Goal: Task Accomplishment & Management: Use online tool/utility

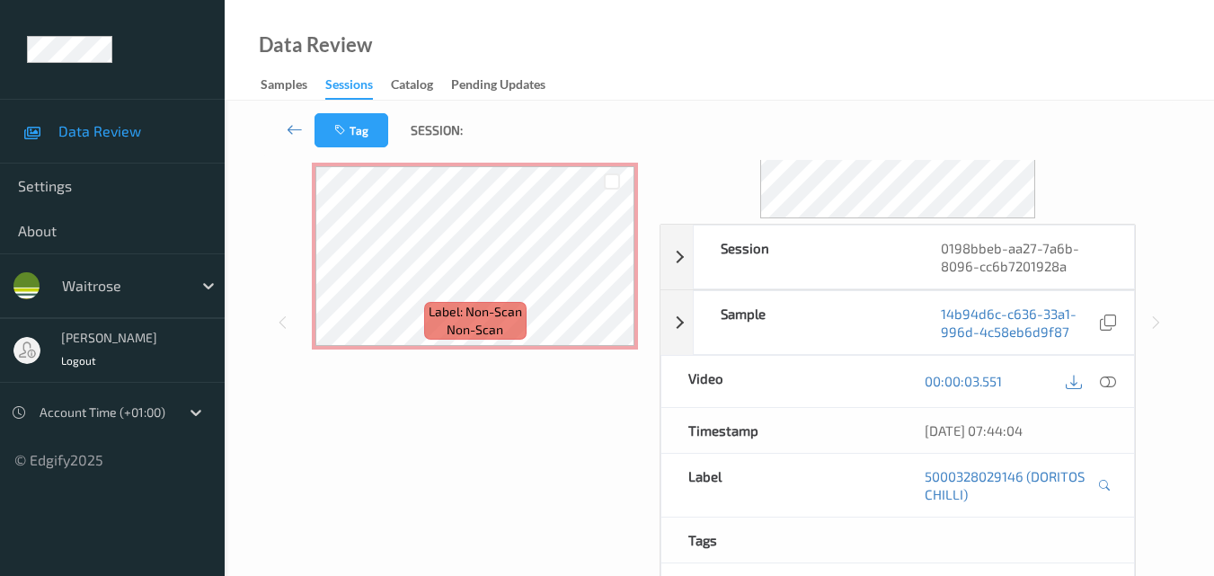
scroll to position [180, 0]
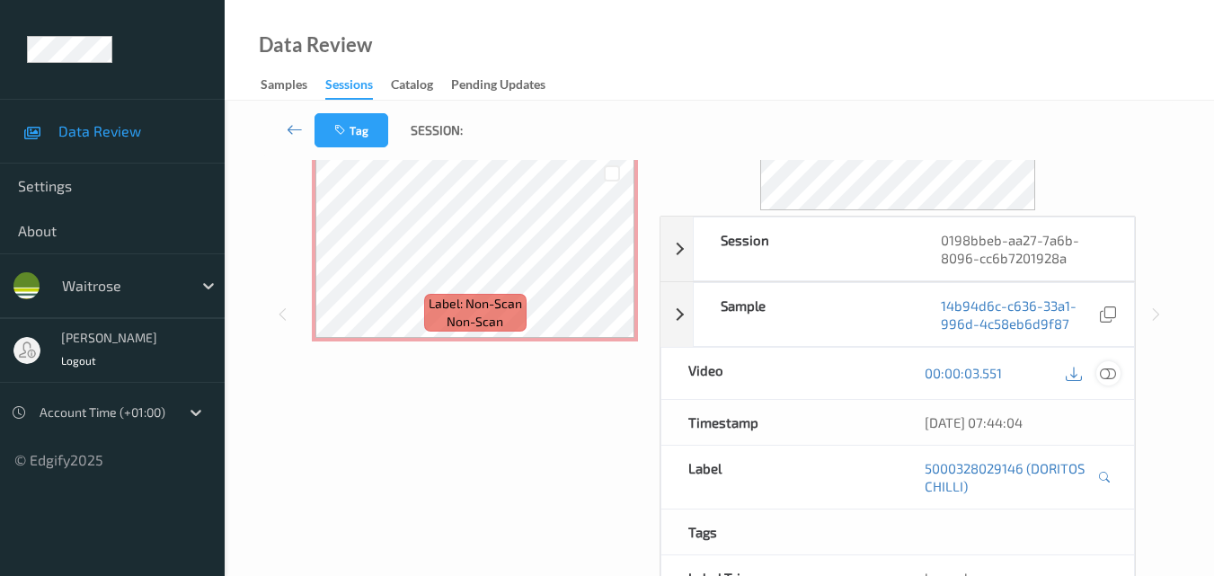
click at [1115, 372] on icon at bounding box center [1108, 373] width 16 height 16
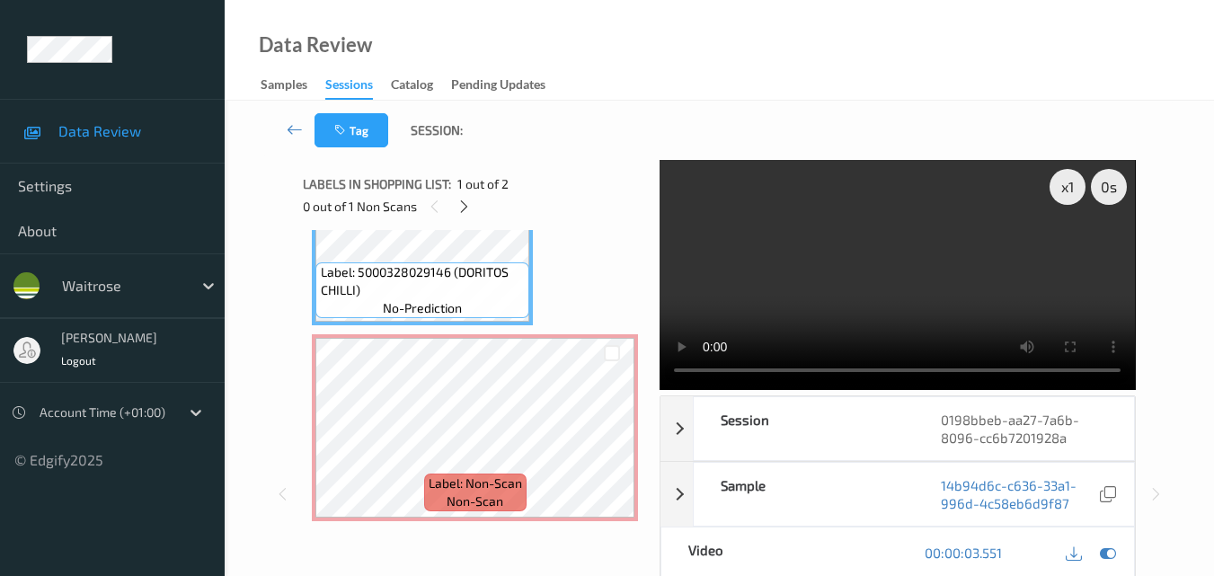
scroll to position [0, 0]
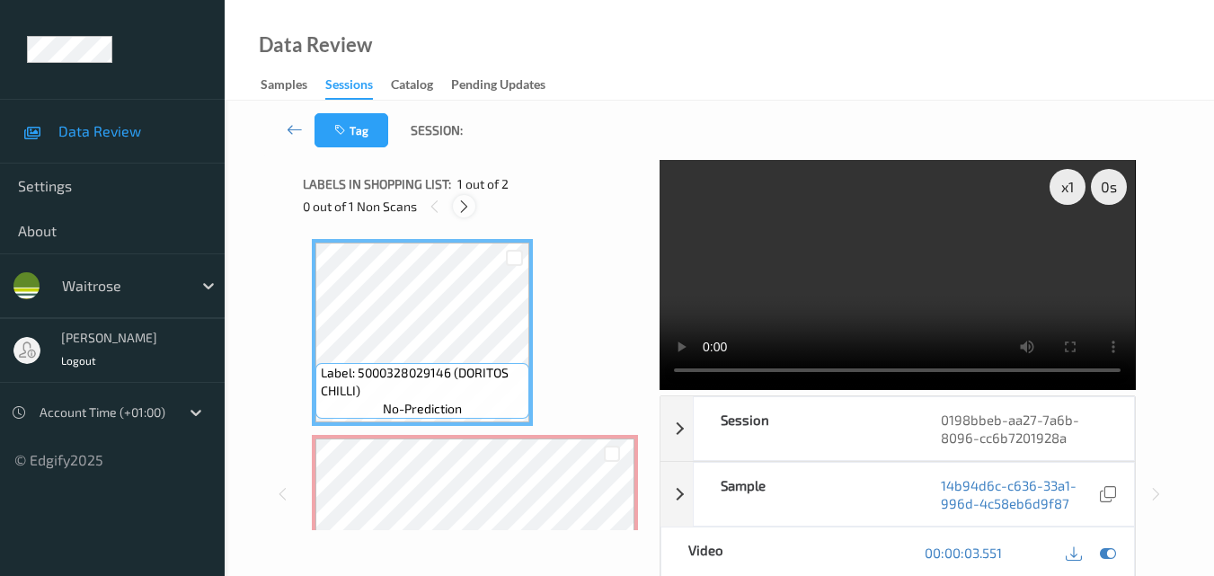
click at [461, 209] on icon at bounding box center [464, 207] width 15 height 16
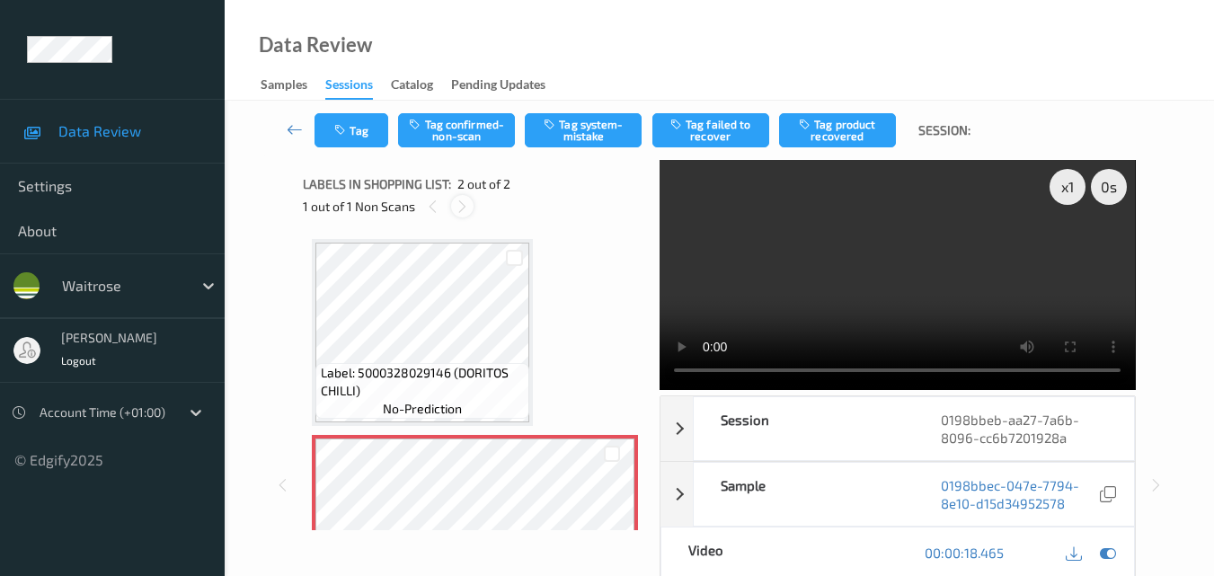
scroll to position [9, 0]
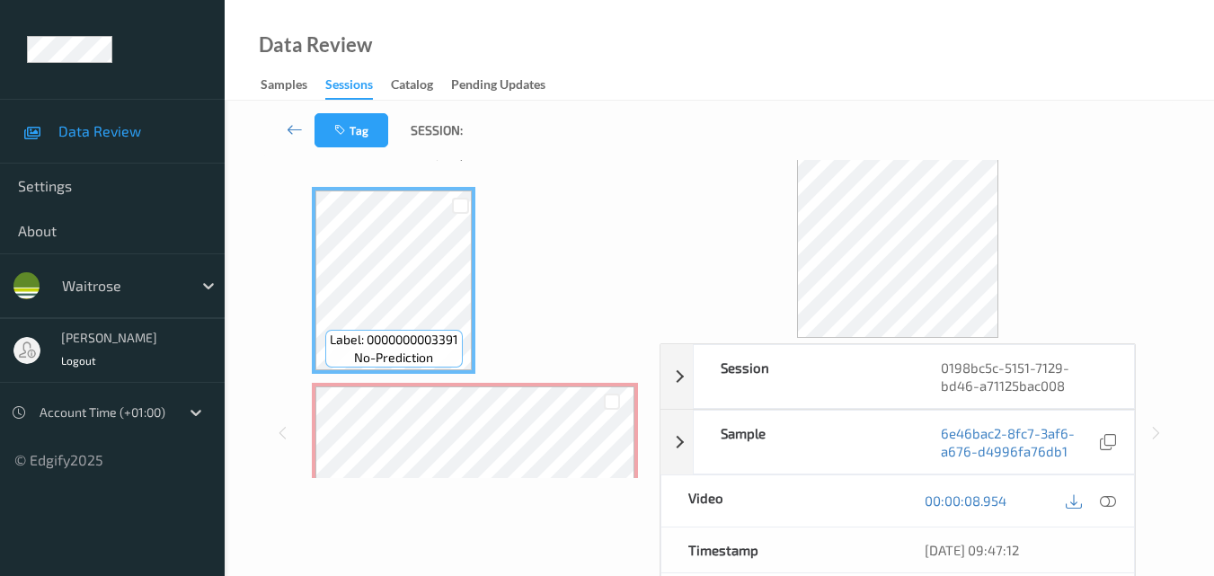
scroll to position [90, 0]
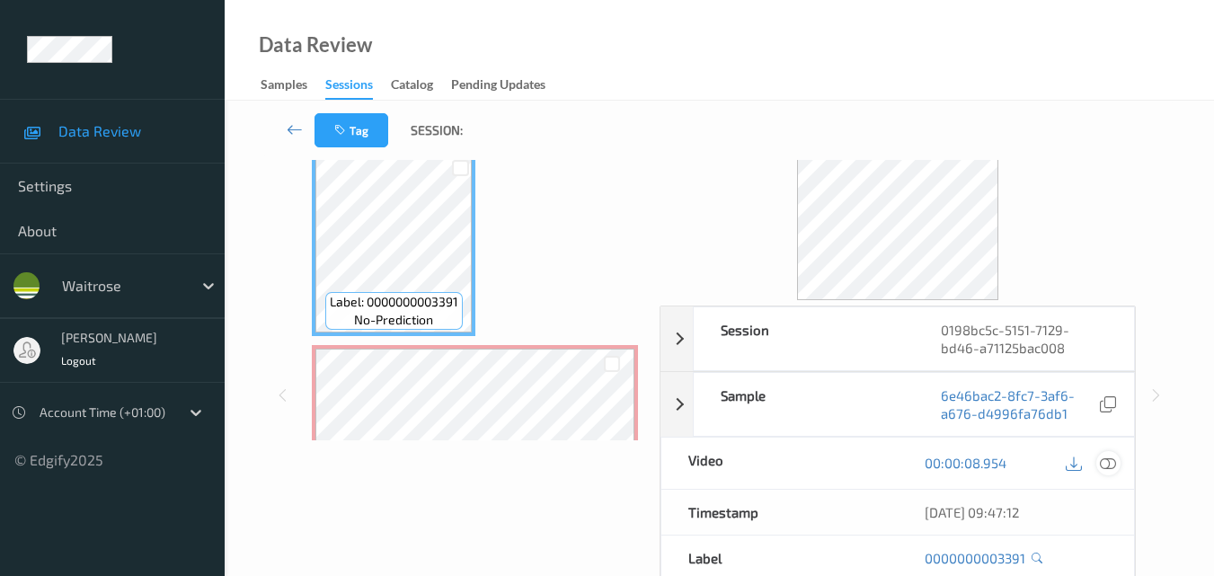
click at [1110, 461] on icon at bounding box center [1108, 463] width 16 height 16
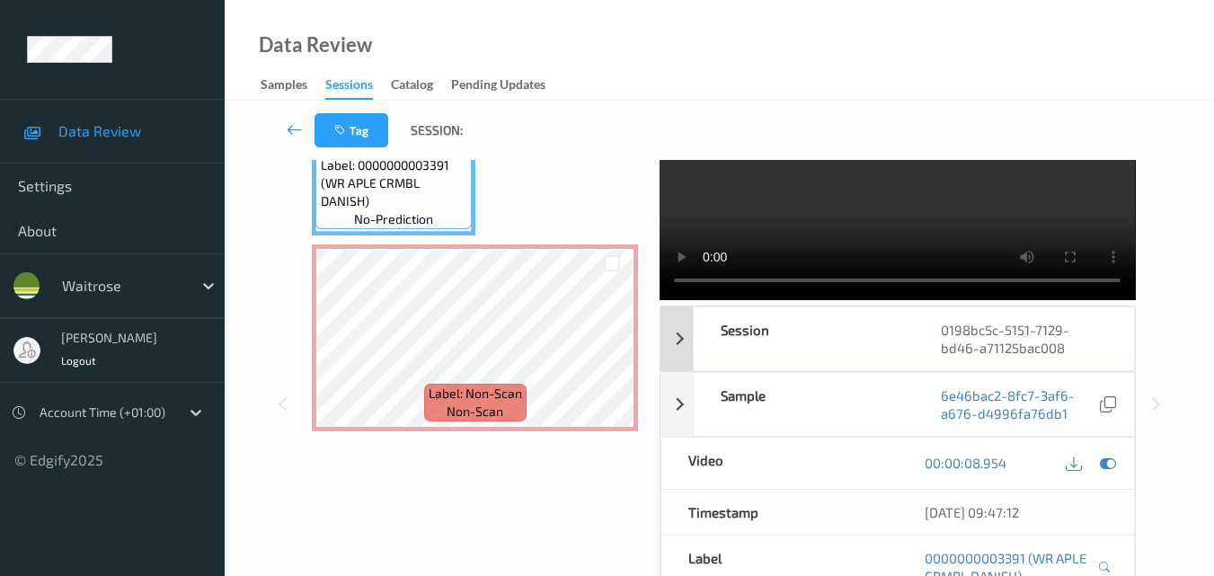
scroll to position [0, 0]
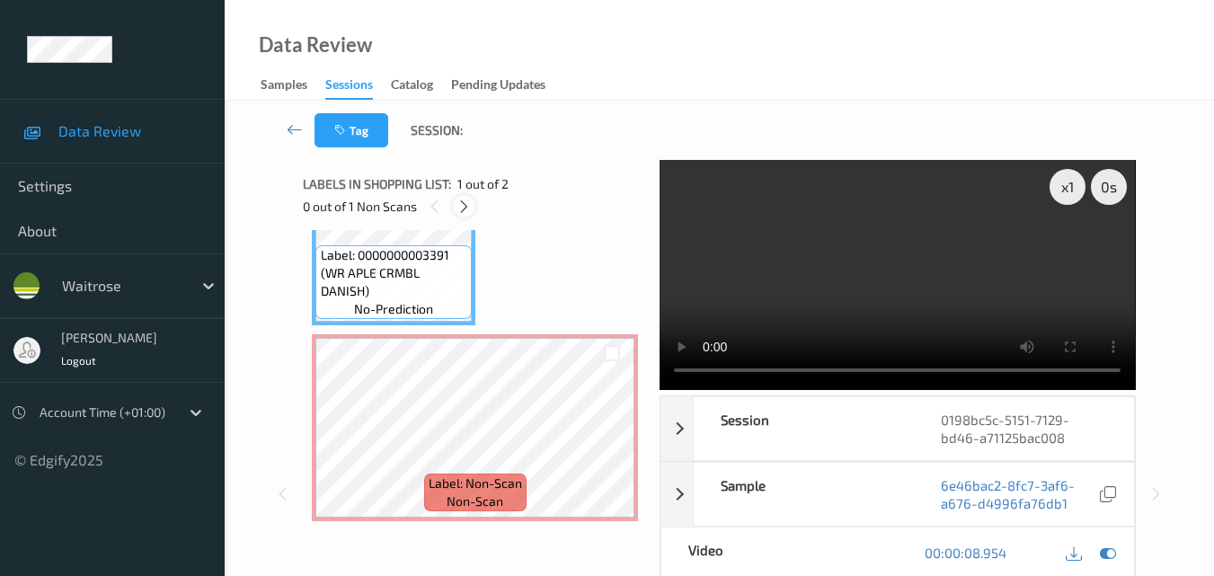
click at [469, 208] on icon at bounding box center [464, 207] width 15 height 16
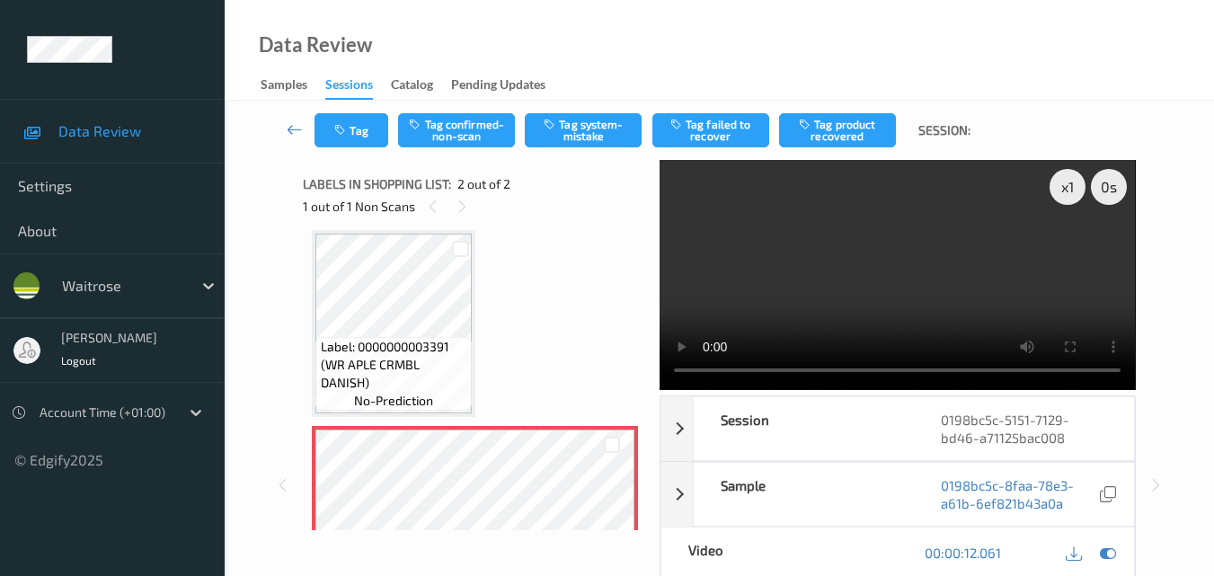
click at [894, 271] on video at bounding box center [897, 275] width 475 height 230
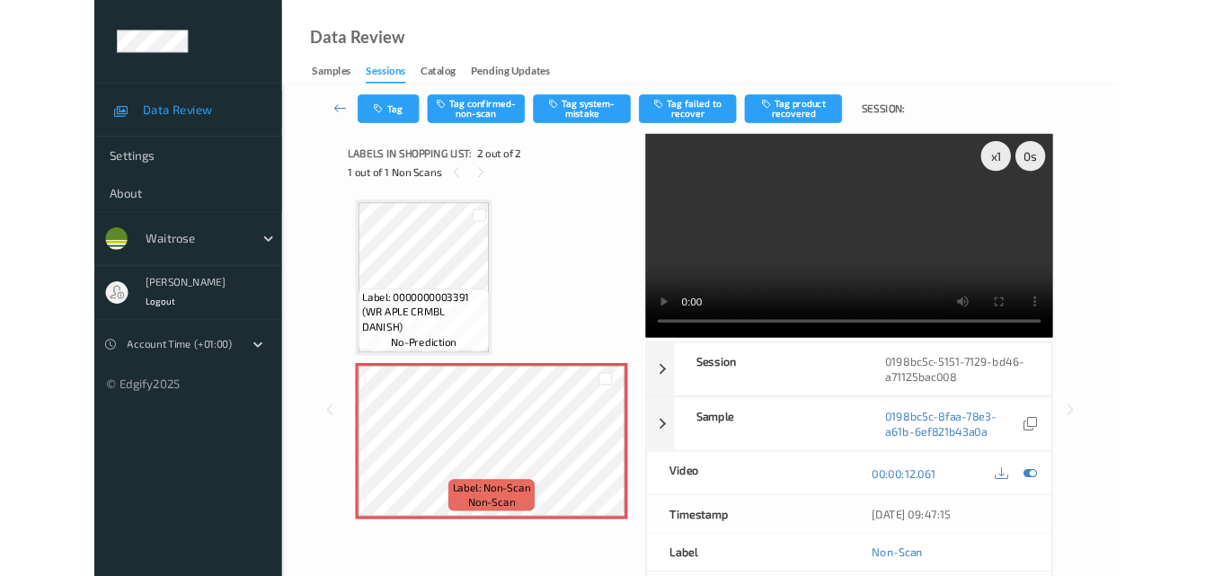
scroll to position [0, 0]
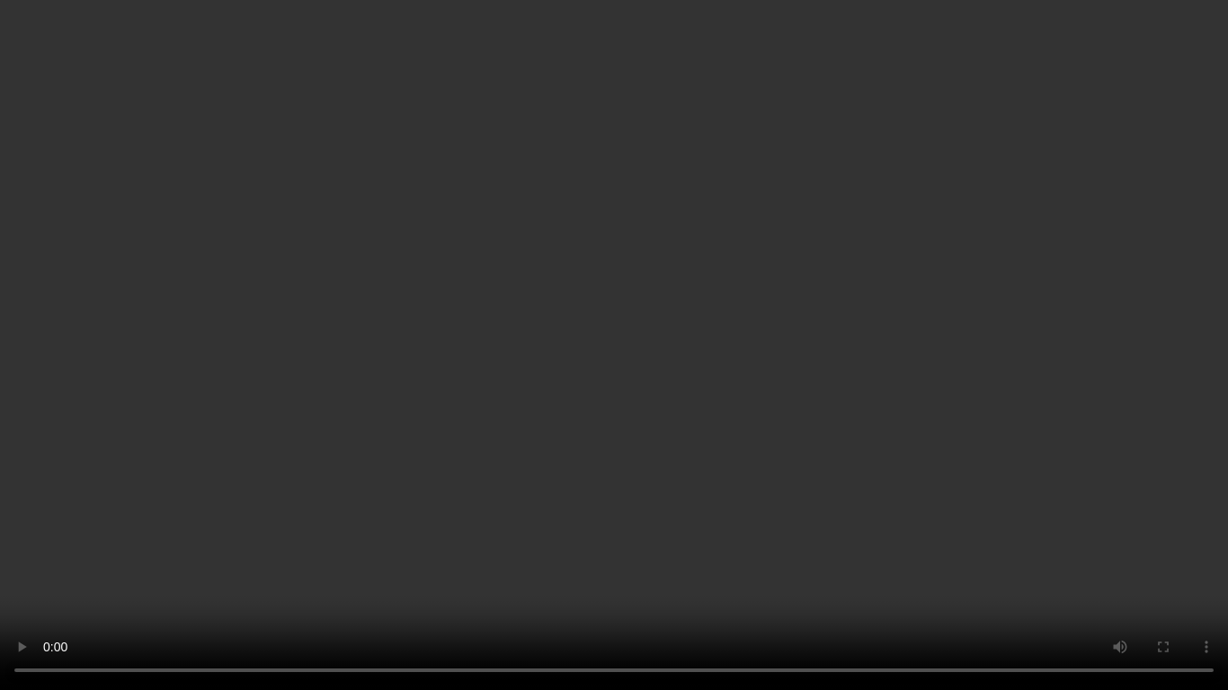
click at [574, 411] on video at bounding box center [614, 345] width 1228 height 690
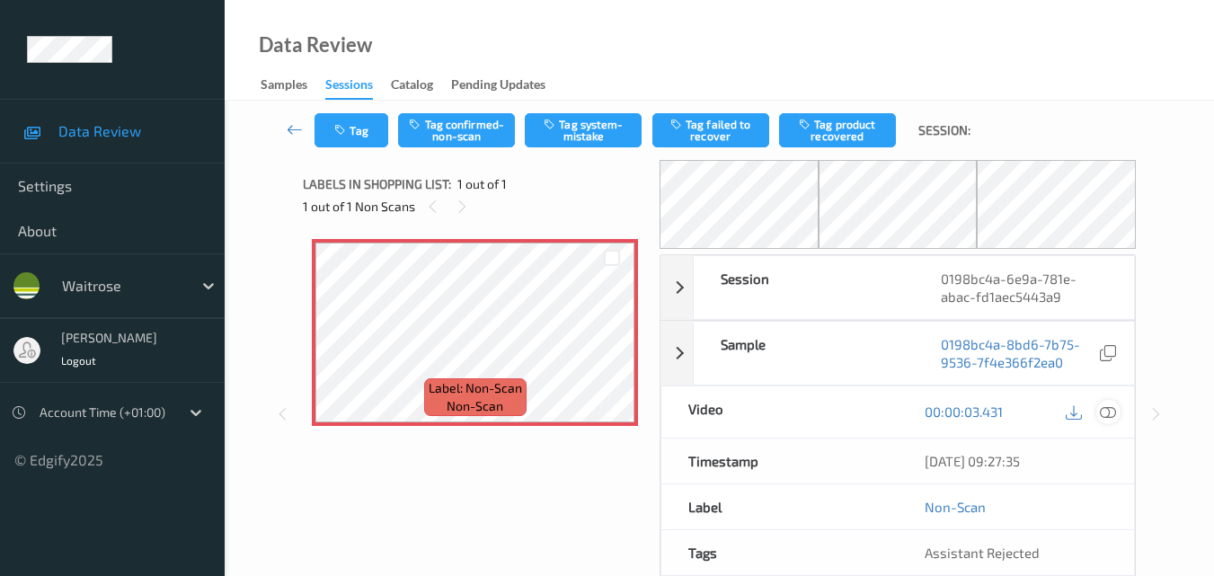
click at [1111, 407] on icon at bounding box center [1108, 412] width 16 height 16
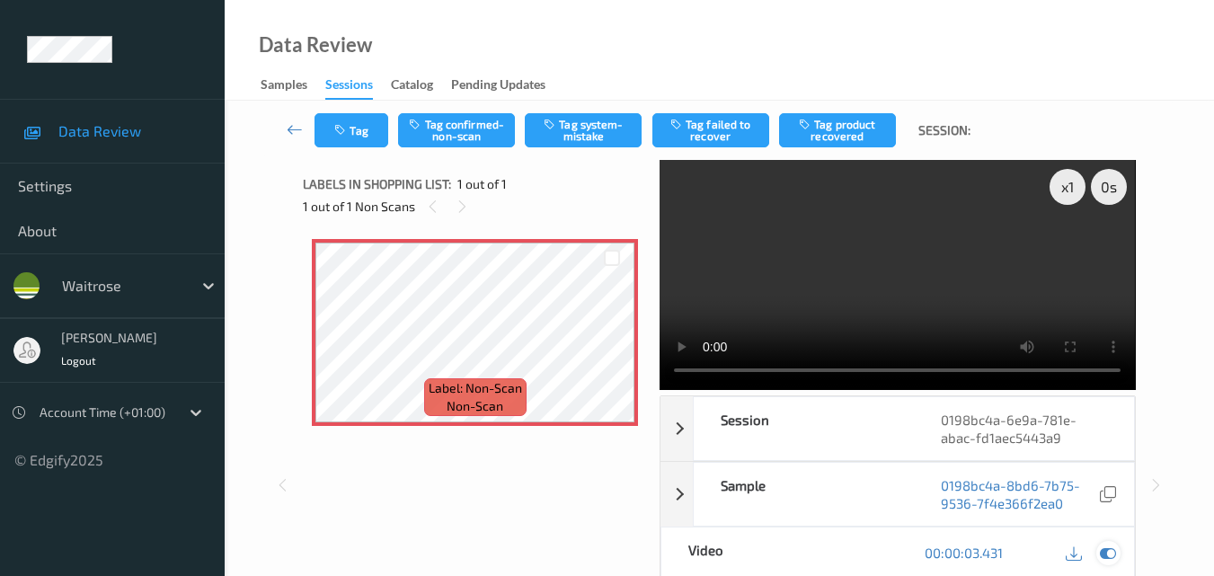
click at [1105, 552] on icon at bounding box center [1108, 553] width 16 height 16
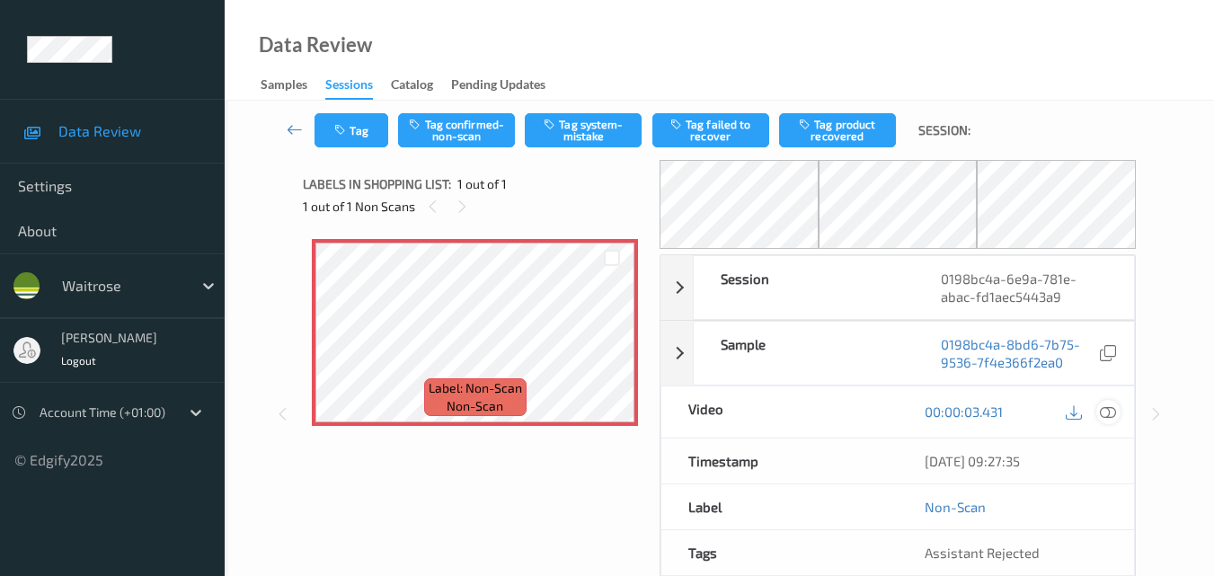
click at [1113, 410] on icon at bounding box center [1108, 412] width 16 height 16
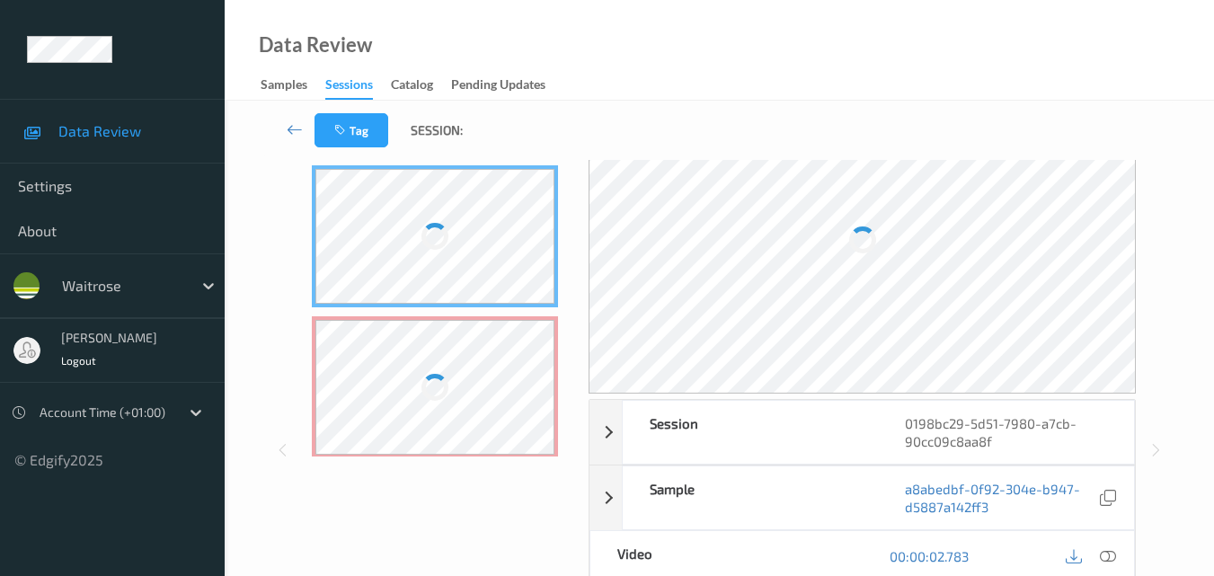
scroll to position [180, 0]
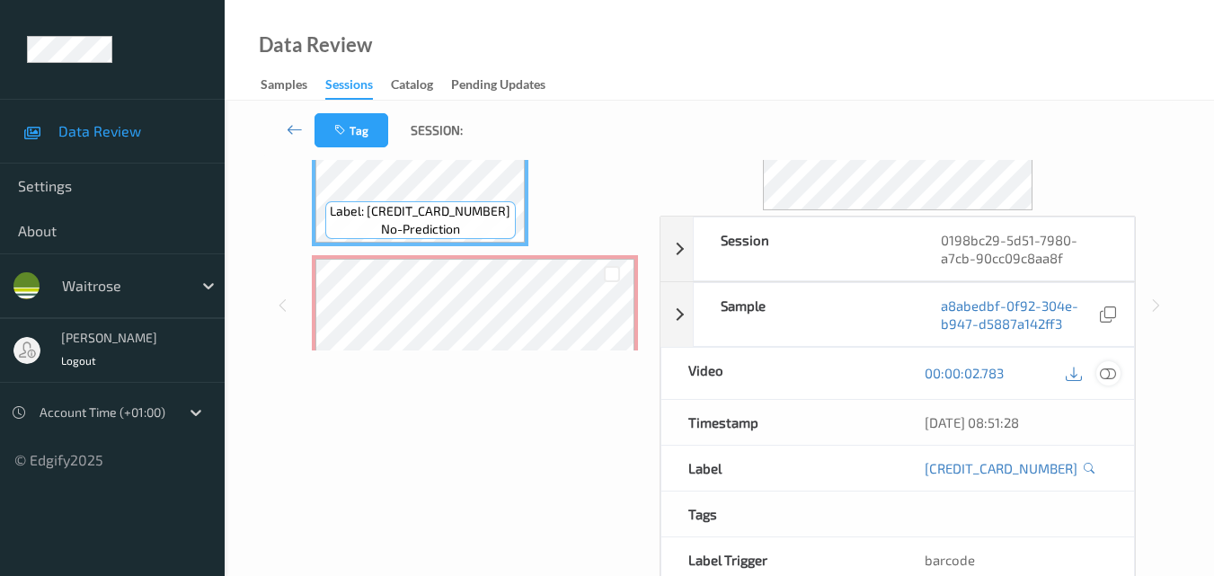
click at [1114, 376] on icon at bounding box center [1108, 373] width 16 height 16
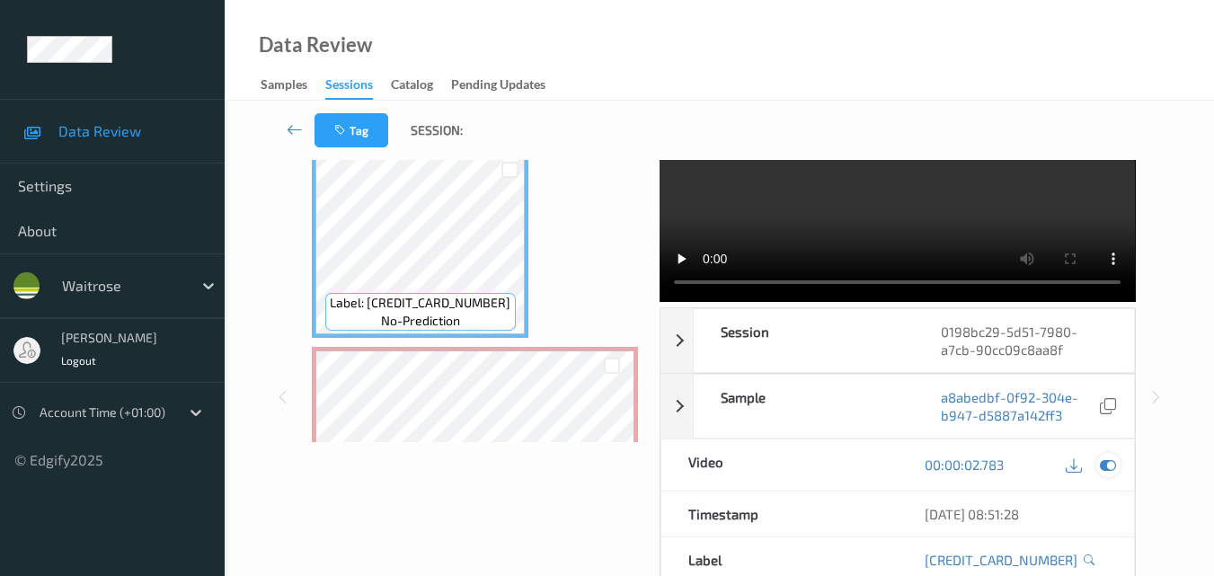
scroll to position [0, 0]
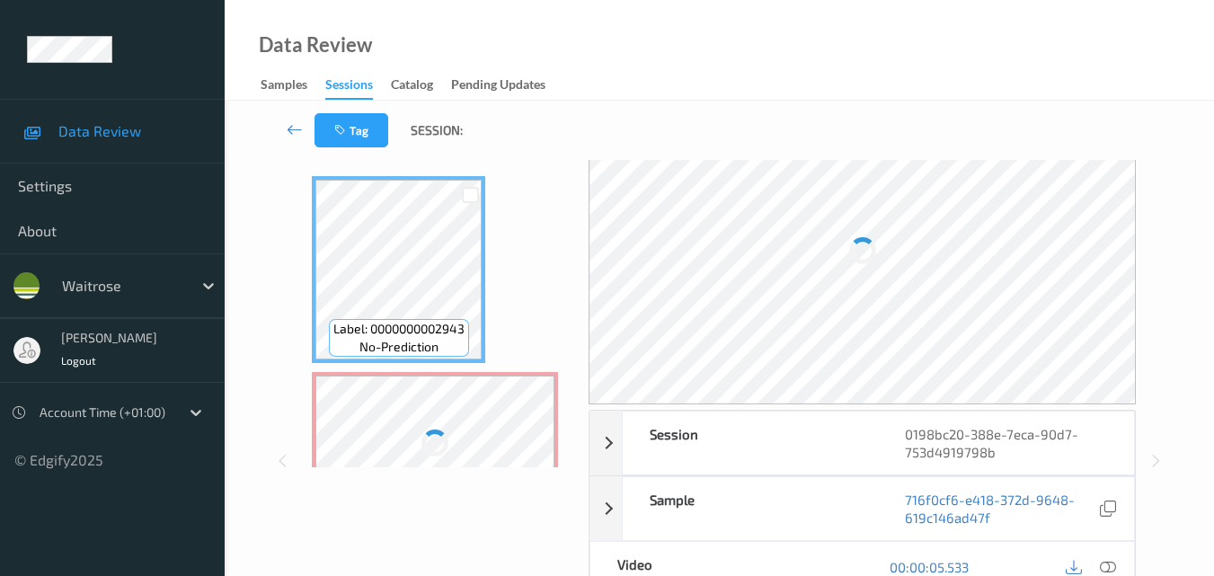
scroll to position [180, 0]
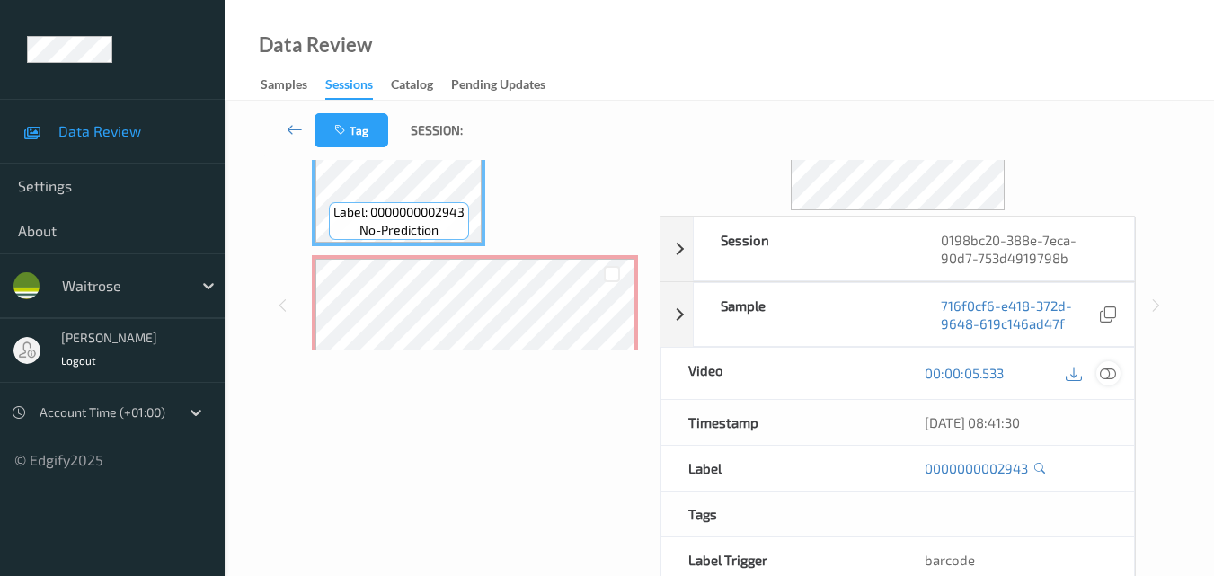
click at [1114, 378] on icon at bounding box center [1108, 373] width 16 height 16
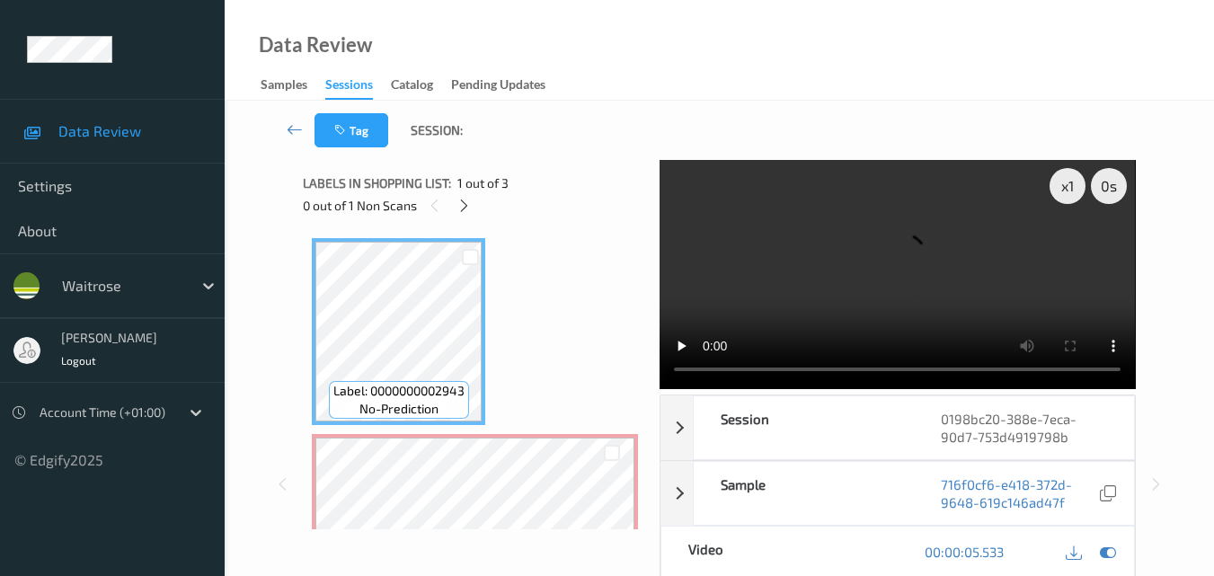
scroll to position [0, 0]
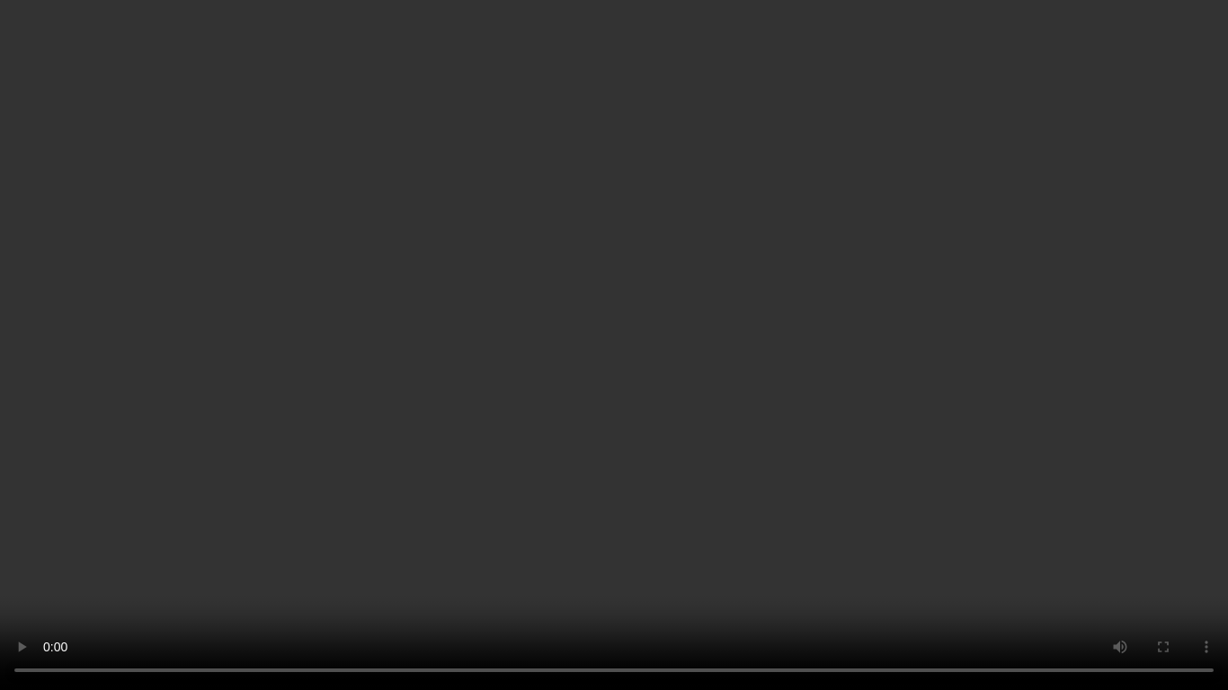
click at [717, 544] on video at bounding box center [614, 345] width 1228 height 690
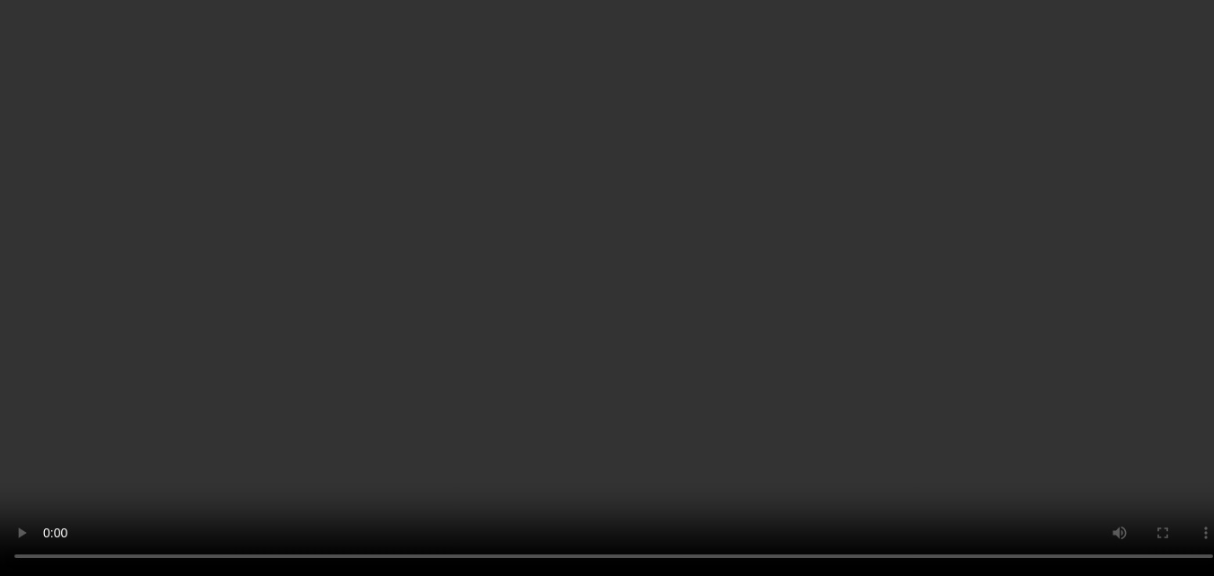
scroll to position [297, 0]
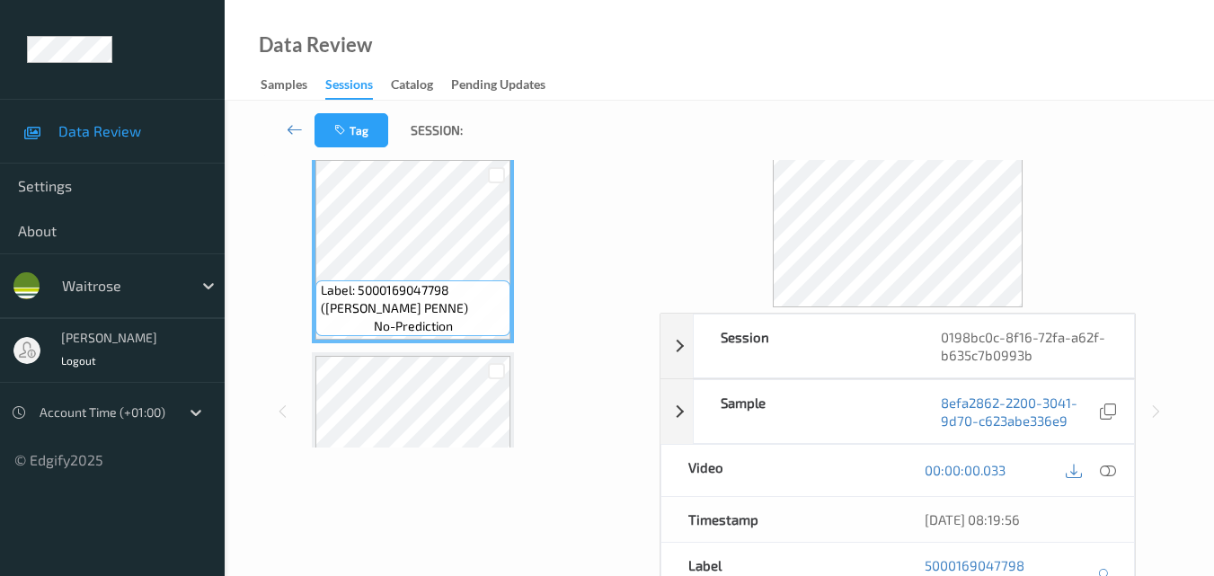
scroll to position [180, 0]
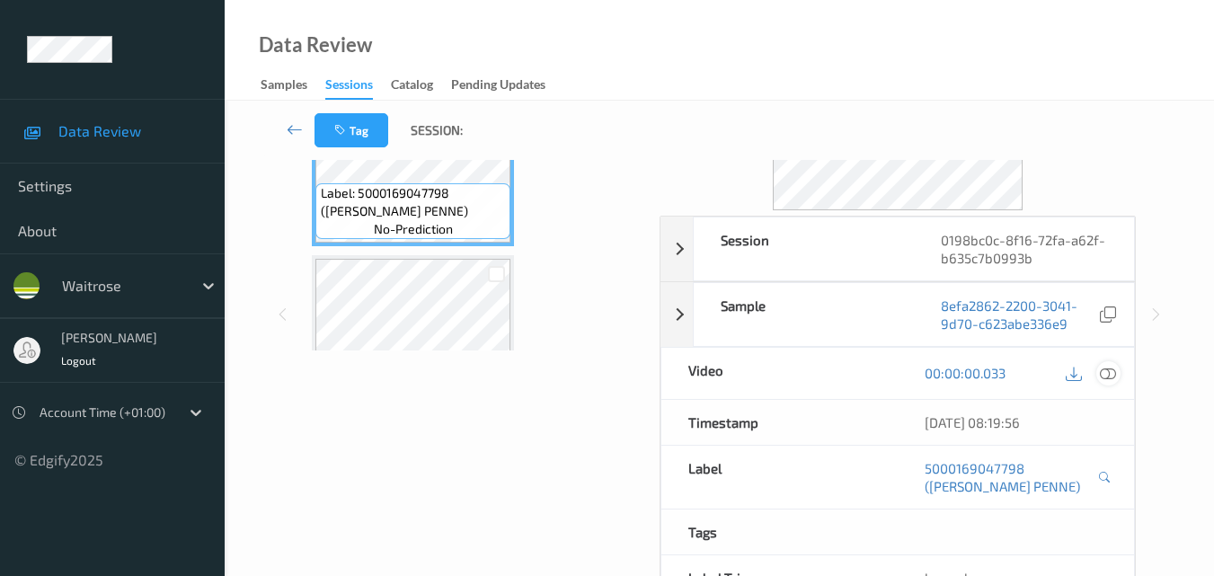
click at [1112, 376] on icon at bounding box center [1108, 373] width 16 height 16
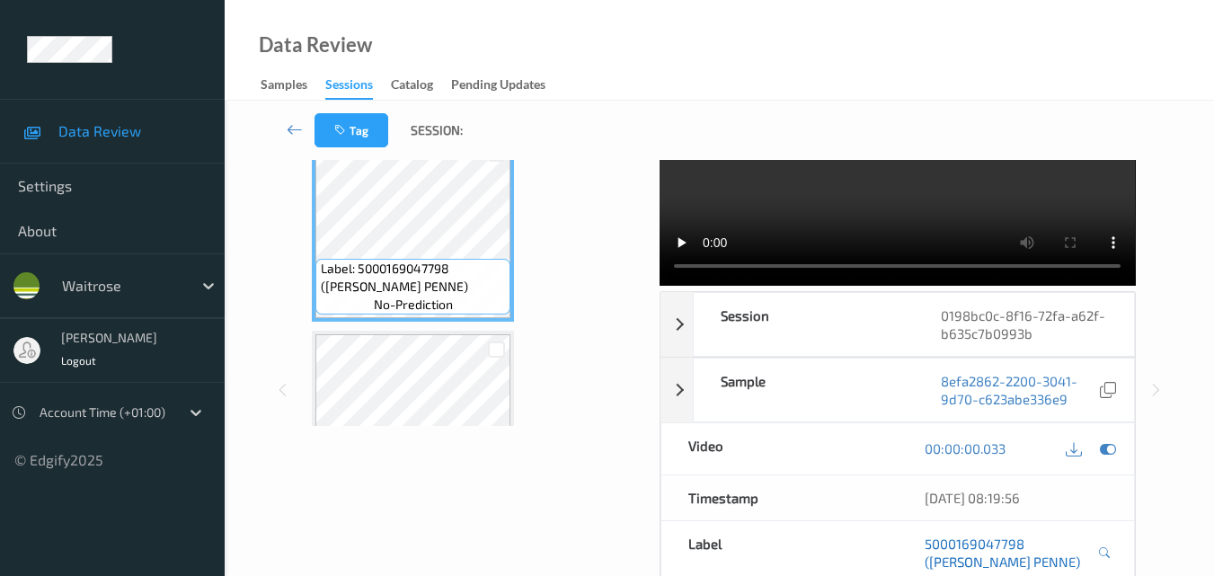
scroll to position [0, 0]
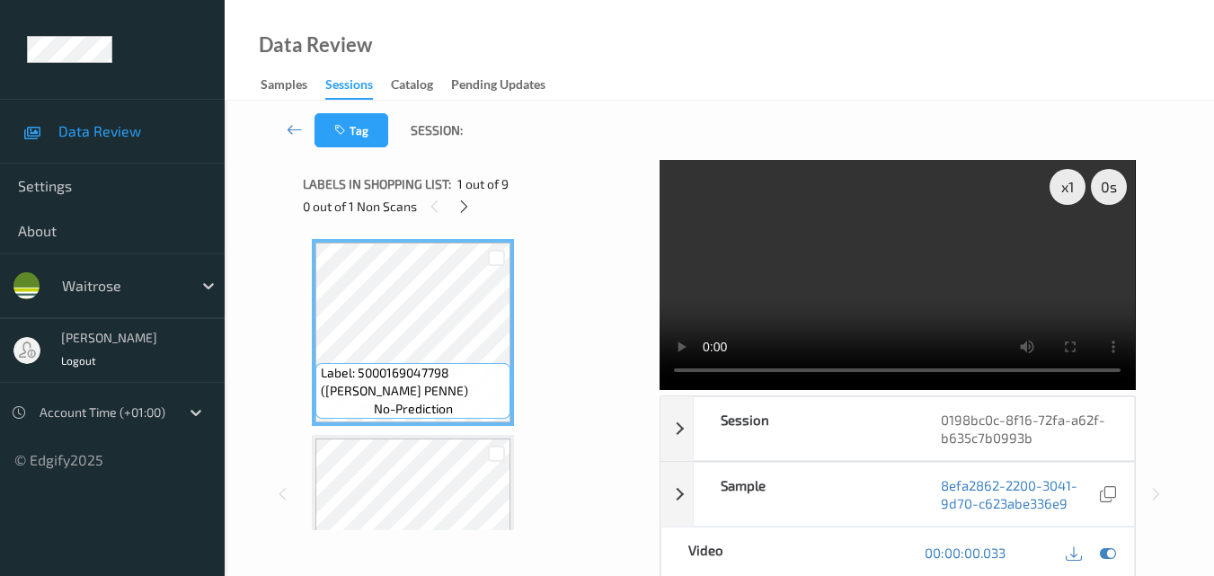
click at [824, 269] on video at bounding box center [897, 275] width 475 height 230
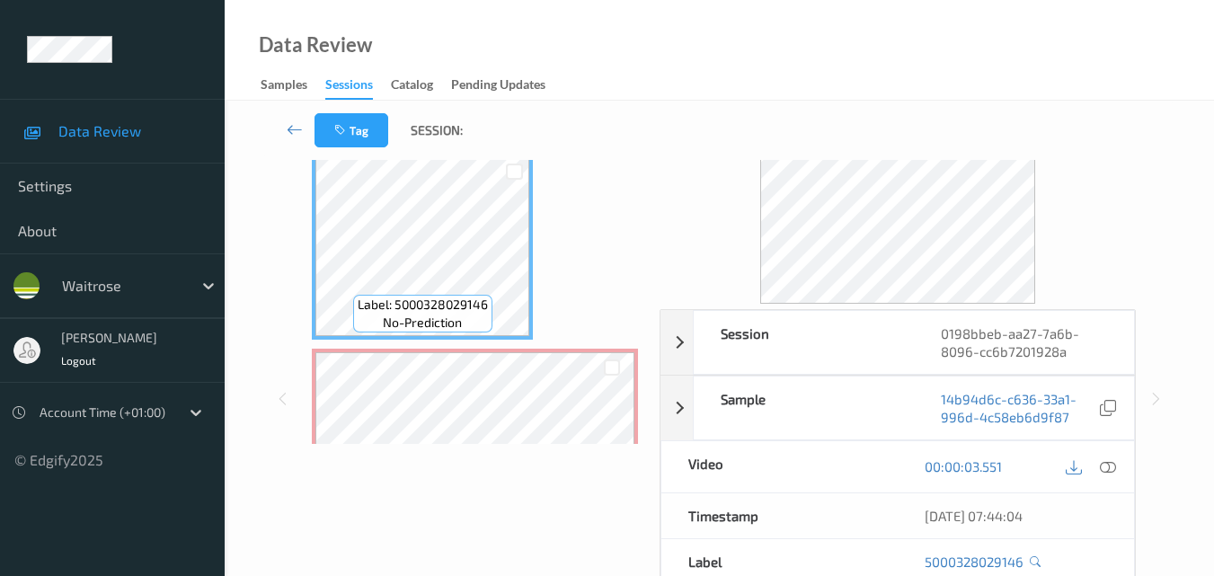
scroll to position [180, 0]
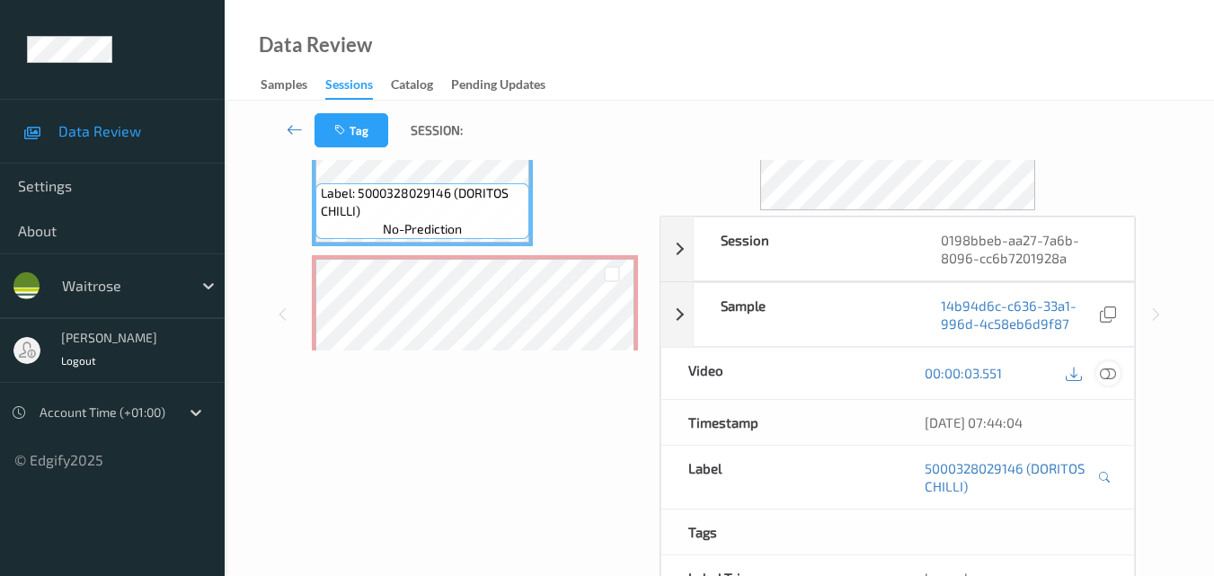
click at [1108, 367] on icon at bounding box center [1108, 373] width 16 height 16
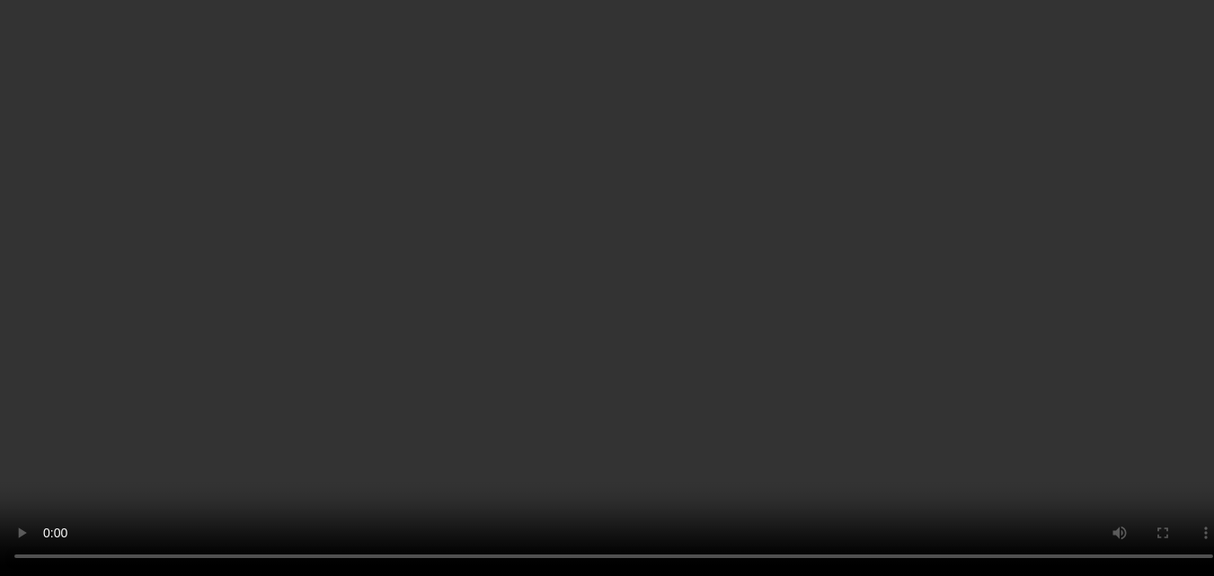
scroll to position [0, 0]
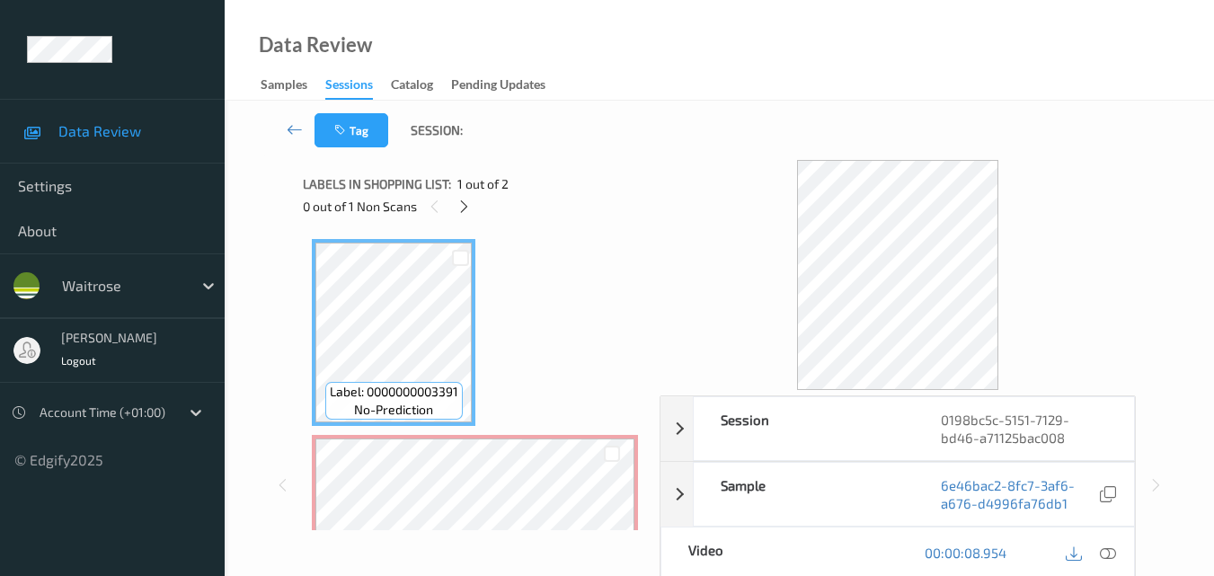
scroll to position [180, 0]
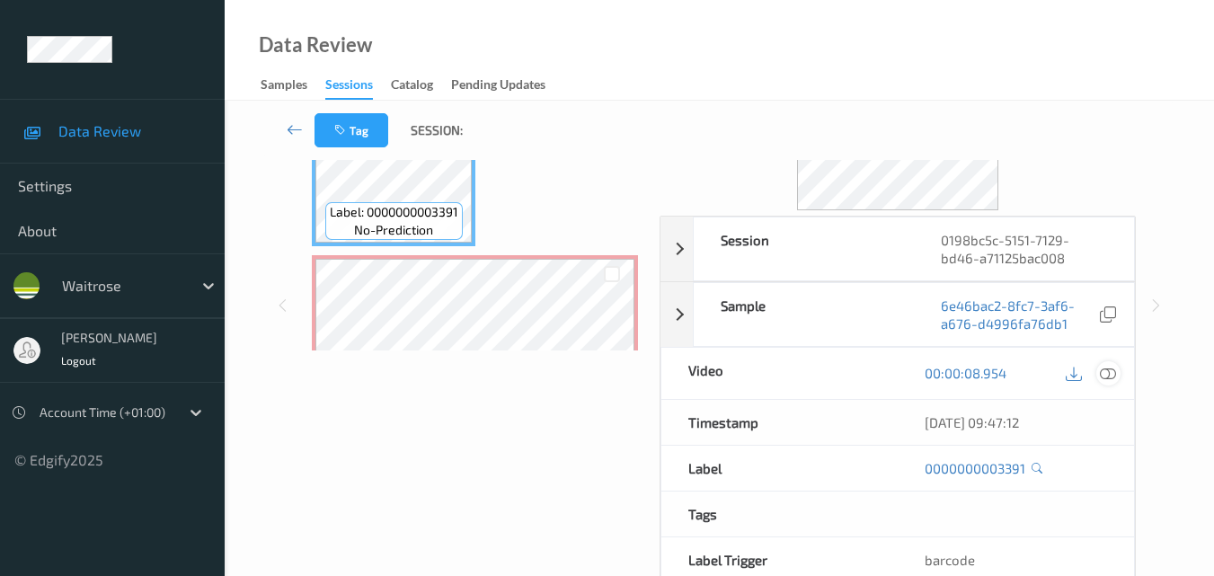
click at [1115, 368] on icon at bounding box center [1108, 373] width 16 height 16
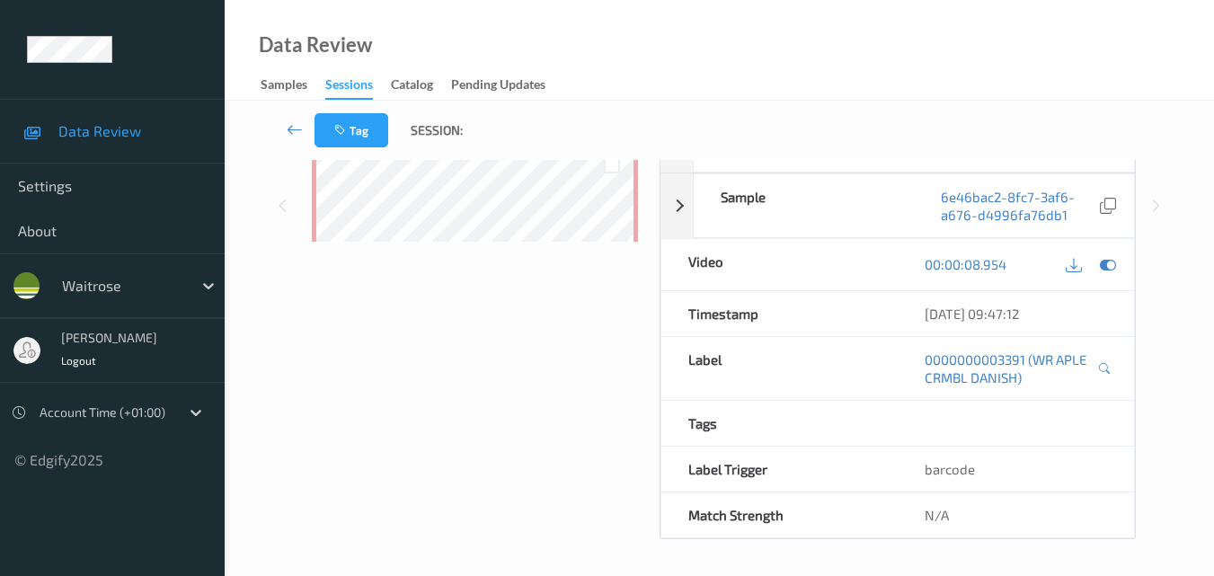
scroll to position [0, 0]
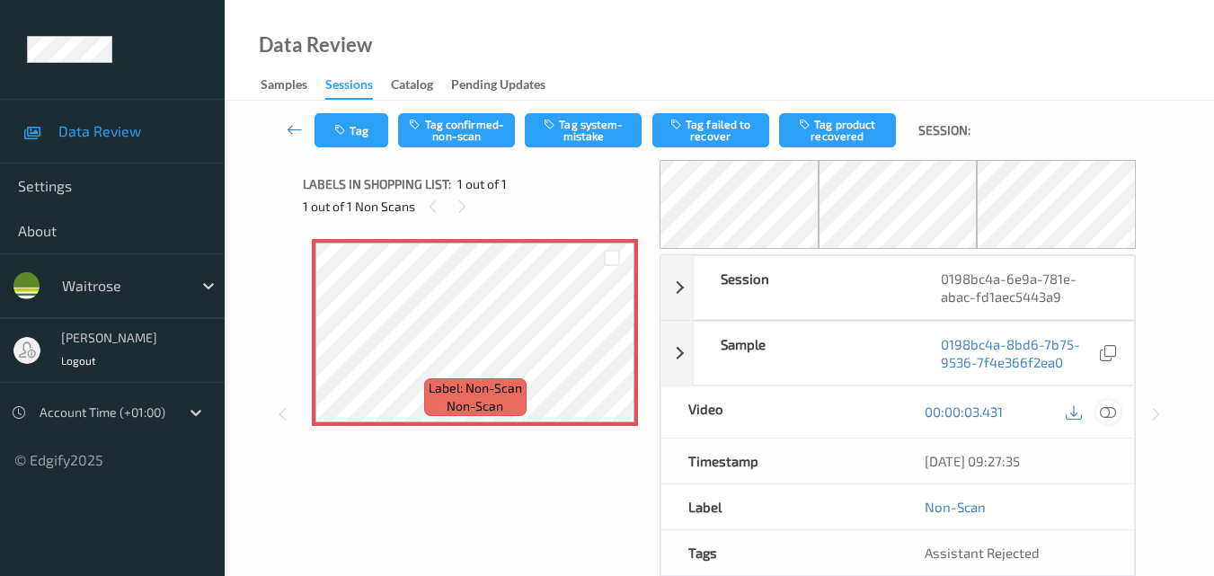
click at [1114, 410] on icon at bounding box center [1108, 412] width 16 height 16
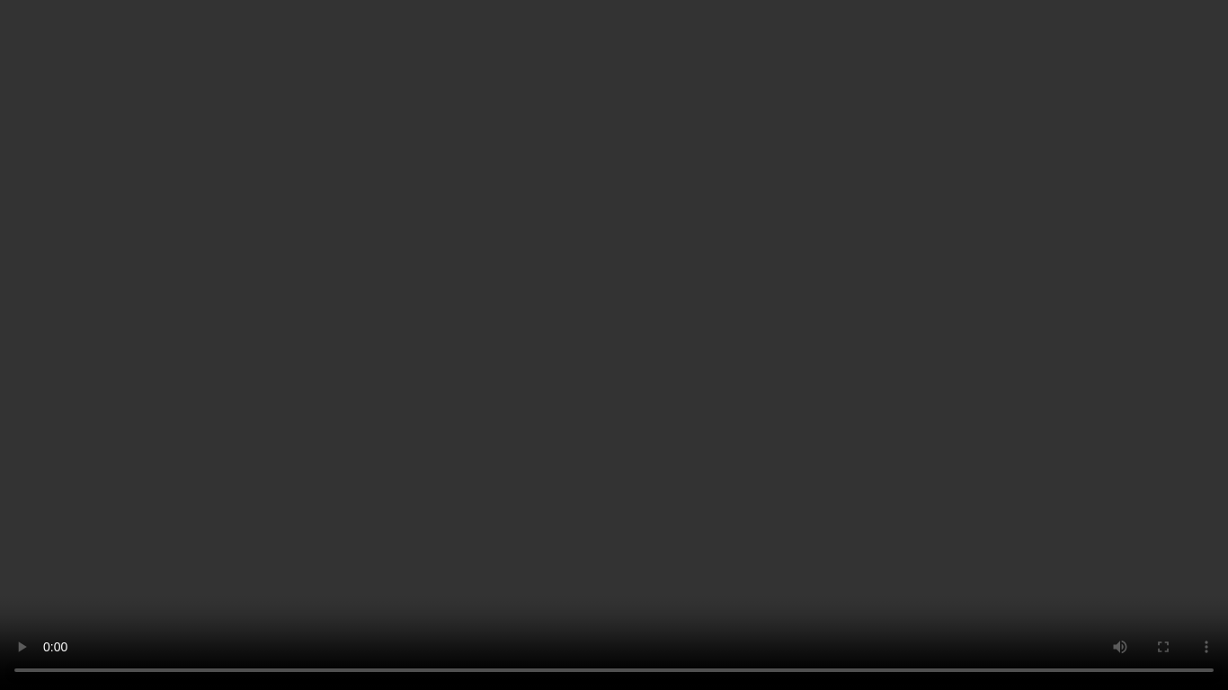
click at [521, 526] on video at bounding box center [614, 345] width 1228 height 690
click at [652, 466] on video at bounding box center [614, 345] width 1228 height 690
click at [312, 498] on video at bounding box center [614, 345] width 1228 height 690
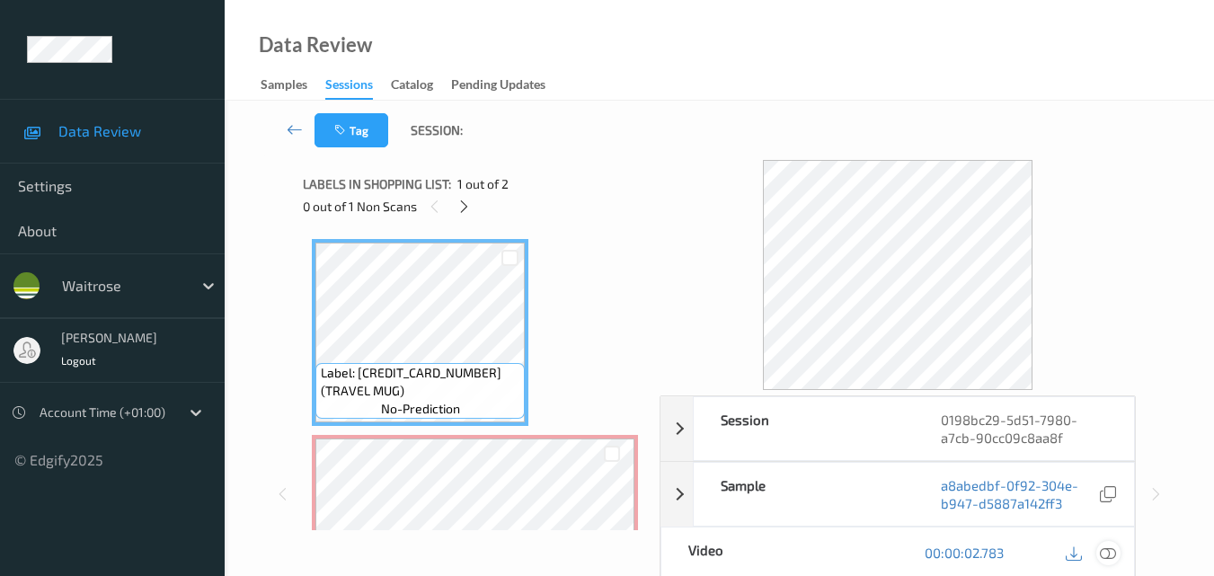
click at [1110, 552] on icon at bounding box center [1108, 553] width 16 height 16
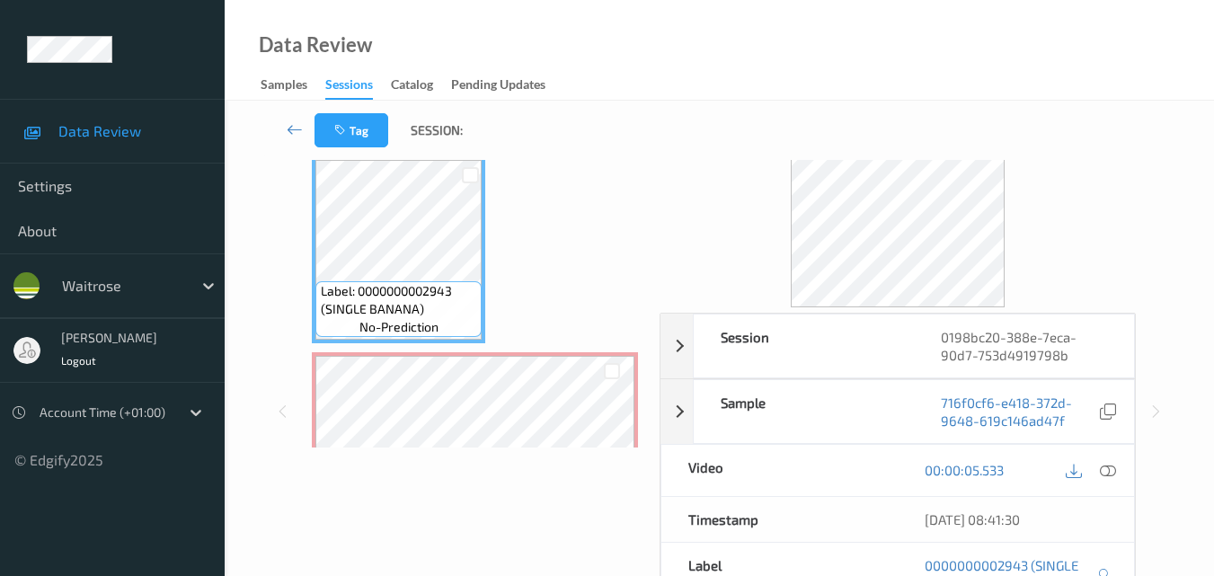
scroll to position [180, 0]
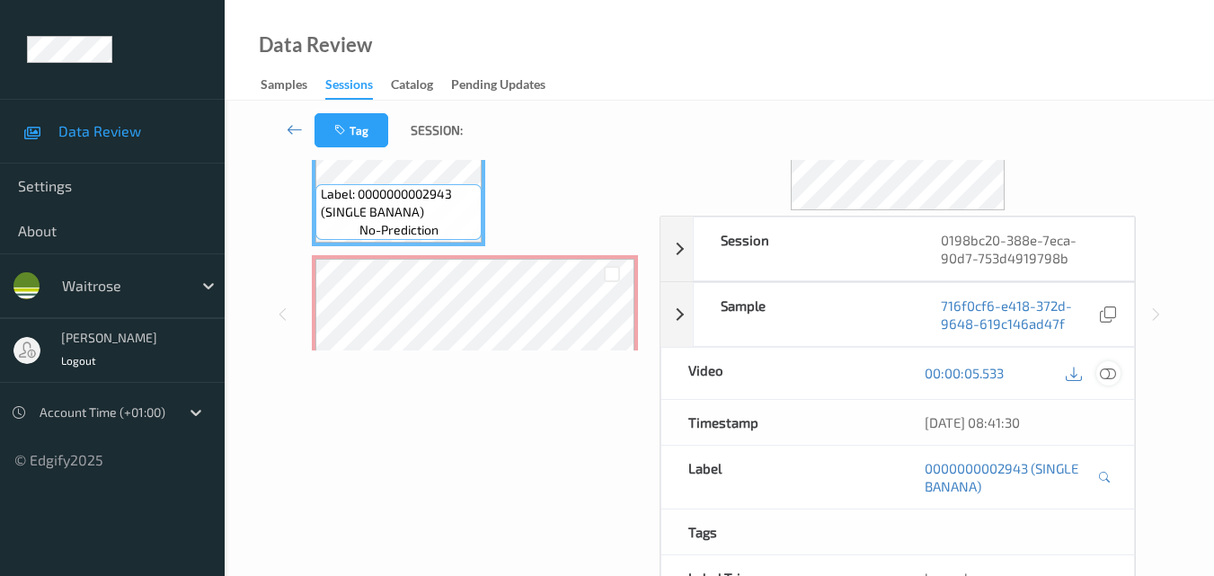
click at [1119, 370] on div at bounding box center [1108, 373] width 24 height 24
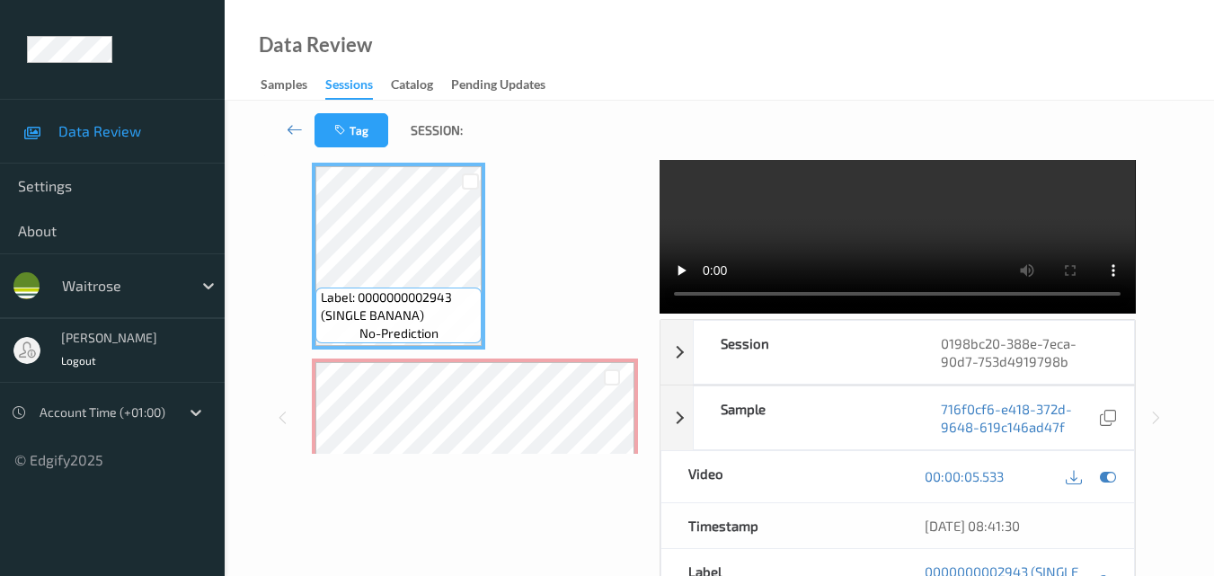
scroll to position [0, 0]
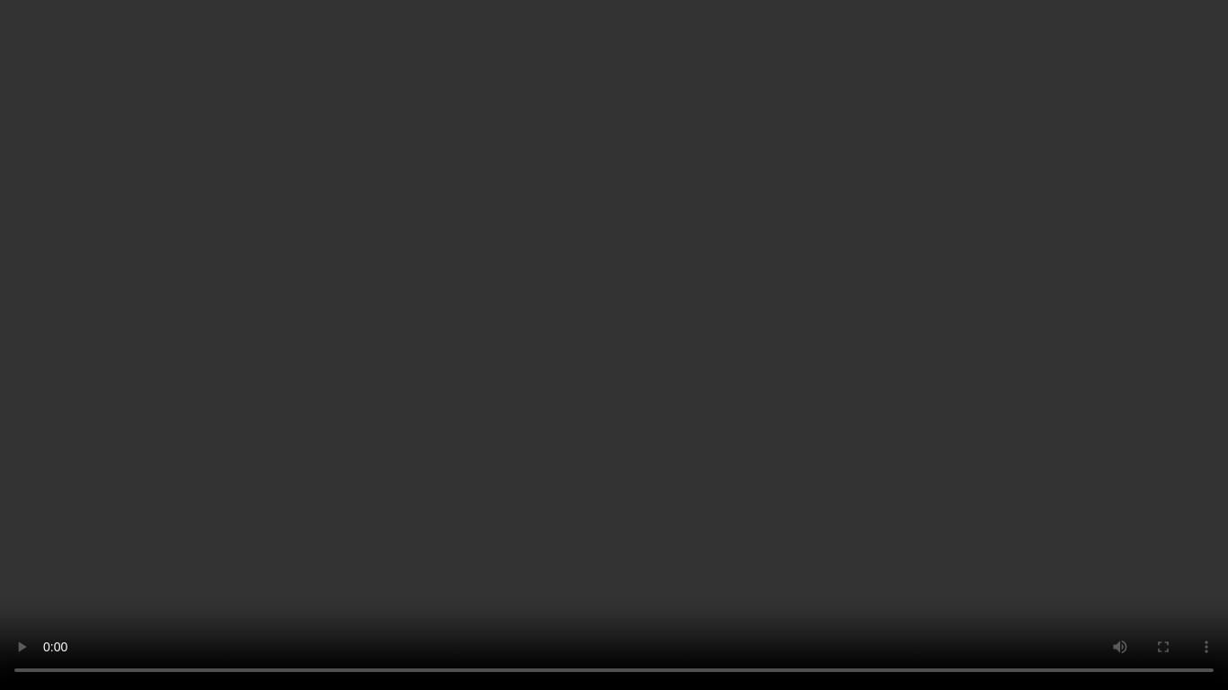
click at [624, 477] on video at bounding box center [614, 345] width 1228 height 690
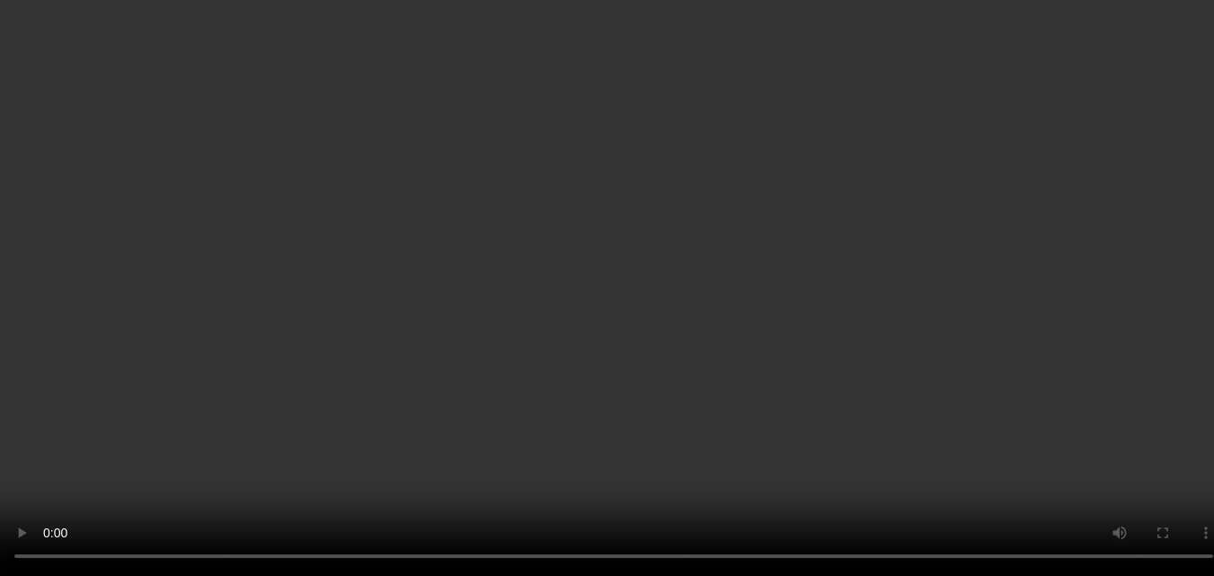
scroll to position [19, 0]
